Goal: Navigation & Orientation: Find specific page/section

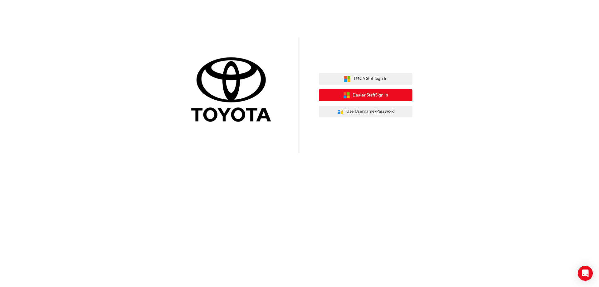
click at [388, 94] on span "Dealer Staff Sign In" at bounding box center [371, 95] width 36 height 7
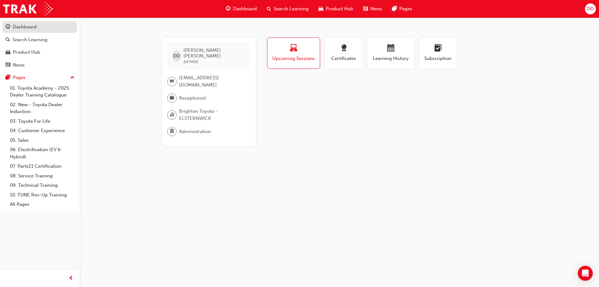
click at [29, 25] on div "Dashboard" at bounding box center [25, 26] width 24 height 7
